Goal: Check status

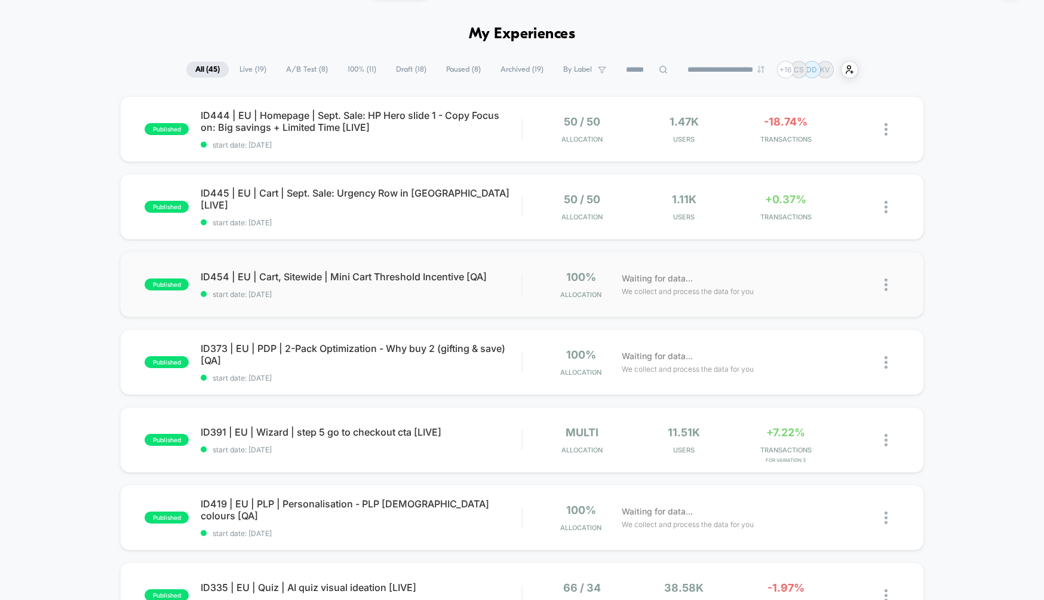
scroll to position [35, 0]
click at [442, 302] on div "published ID454 | EU | Cart, Sitewide | Mini Cart Threshold Incentive [QA] star…" at bounding box center [522, 283] width 804 height 66
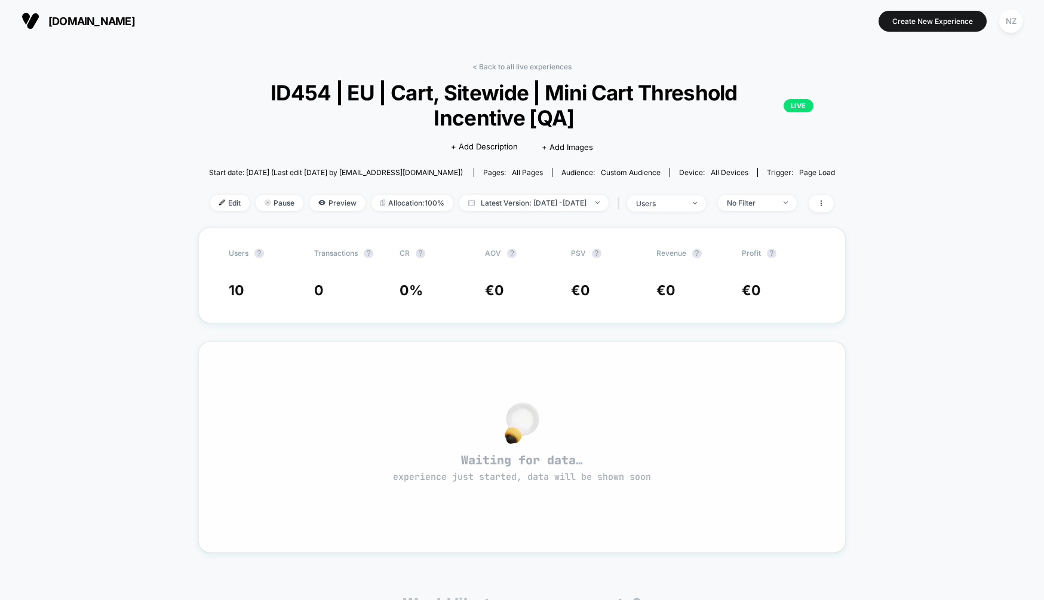
click at [846, 428] on div "Waiting for data… experience just started, data will be shown soon" at bounding box center [521, 446] width 647 height 211
click at [480, 463] on span "Waiting for data… experience just started, data will be shown soon" at bounding box center [522, 467] width 604 height 31
click at [475, 460] on span "Waiting for data… experience just started, data will be shown soon" at bounding box center [522, 467] width 604 height 31
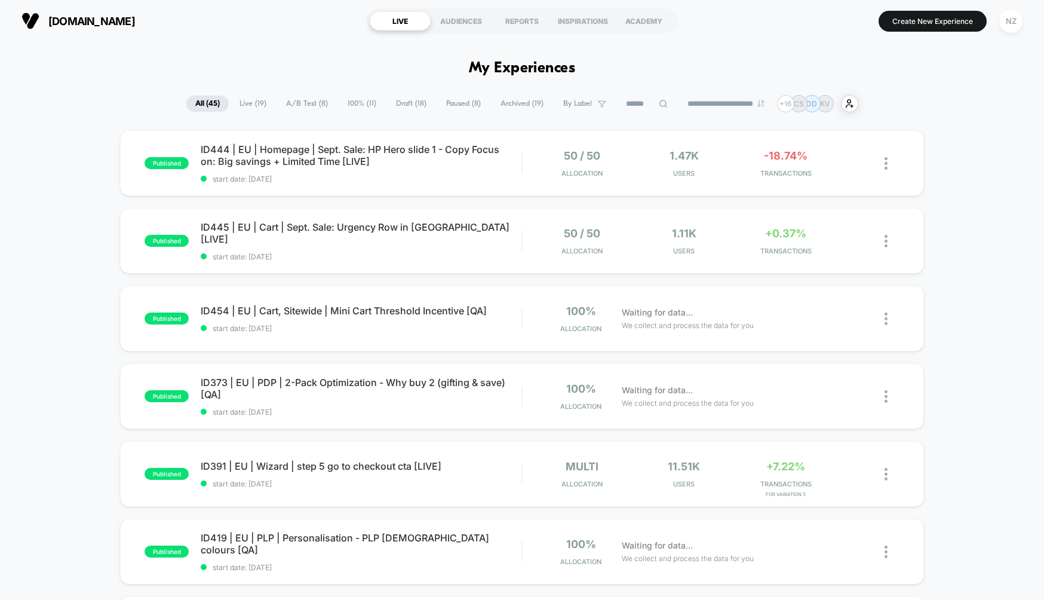
click at [442, 156] on span "ID444 | EU | Homepage | Sept. Sale: HP Hero slide 1 - Copy Focus on: Big saving…" at bounding box center [361, 155] width 321 height 24
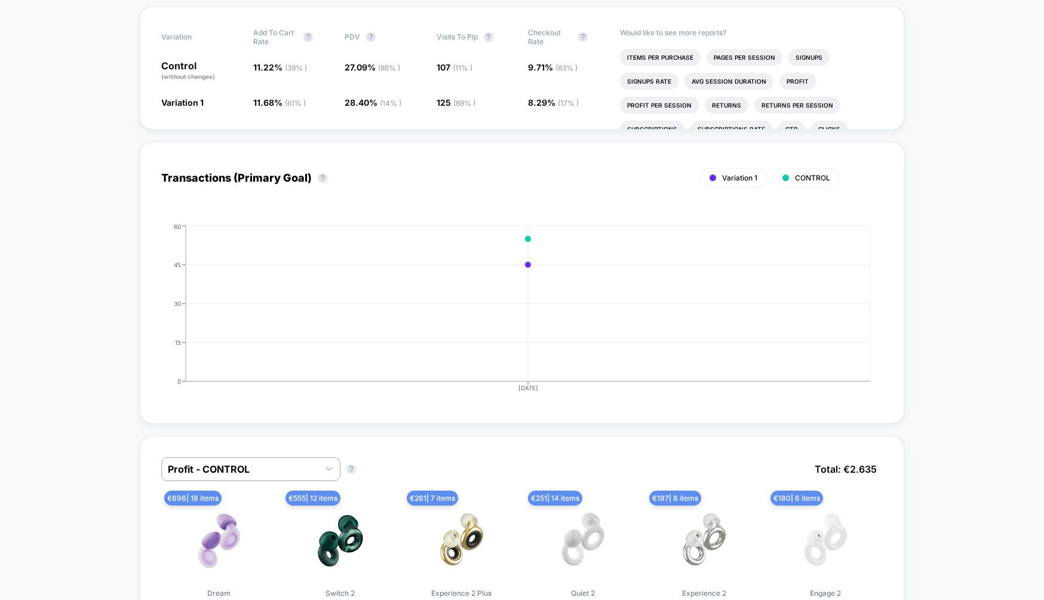
scroll to position [406, 0]
